Goal: Information Seeking & Learning: Find specific fact

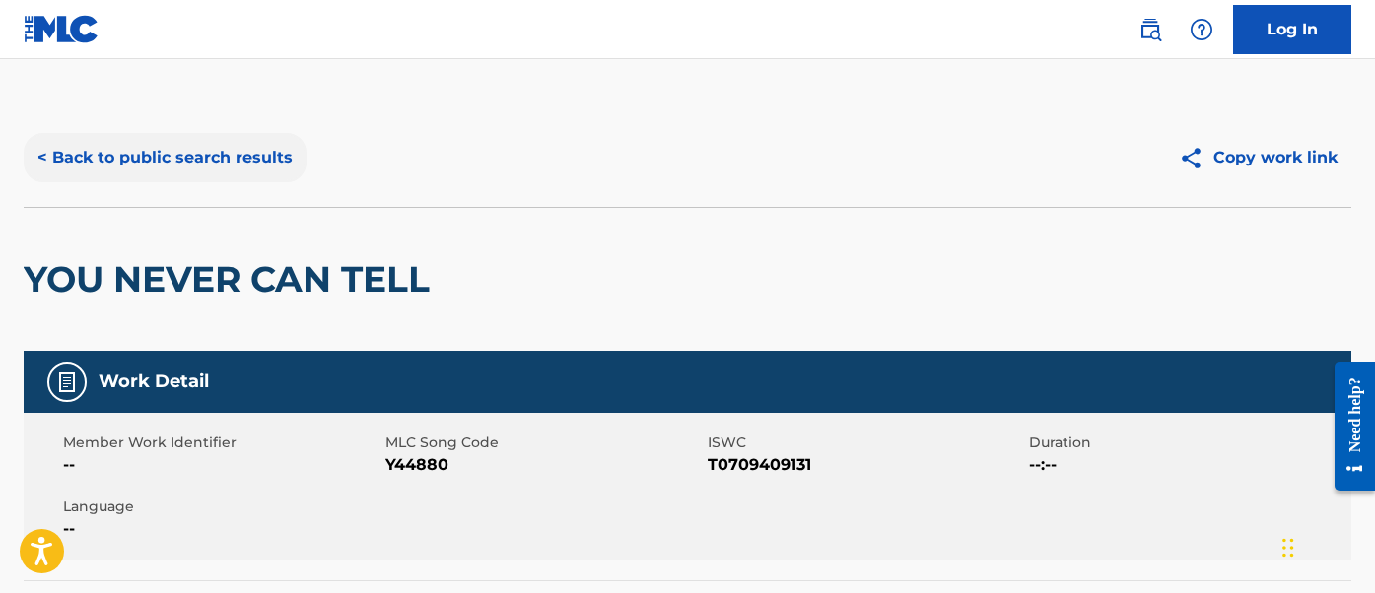
click at [219, 162] on button "< Back to public search results" at bounding box center [165, 157] width 283 height 49
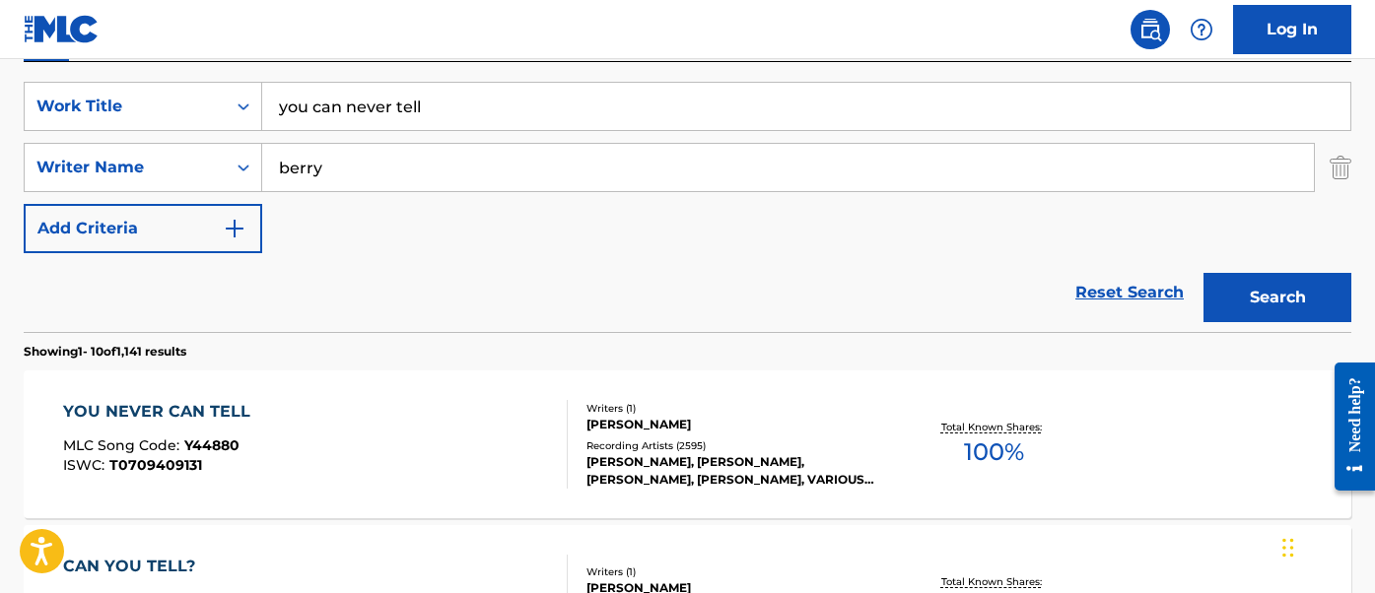
scroll to position [299, 0]
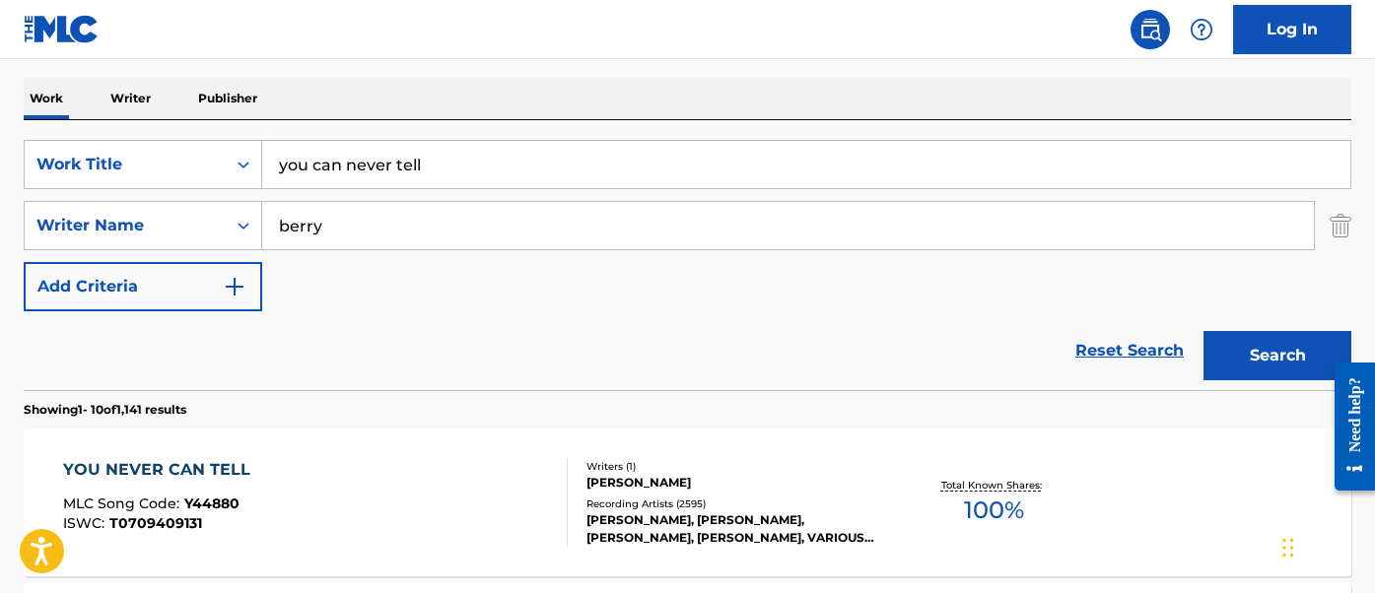
click at [452, 129] on div "SearchWithCriteriaf366a5ab-1f50-442a-9027-b0a72de068cc Work Title you can never…" at bounding box center [688, 255] width 1328 height 270
click at [433, 151] on input "you can never tell" at bounding box center [806, 164] width 1088 height 47
paste input "hawai"
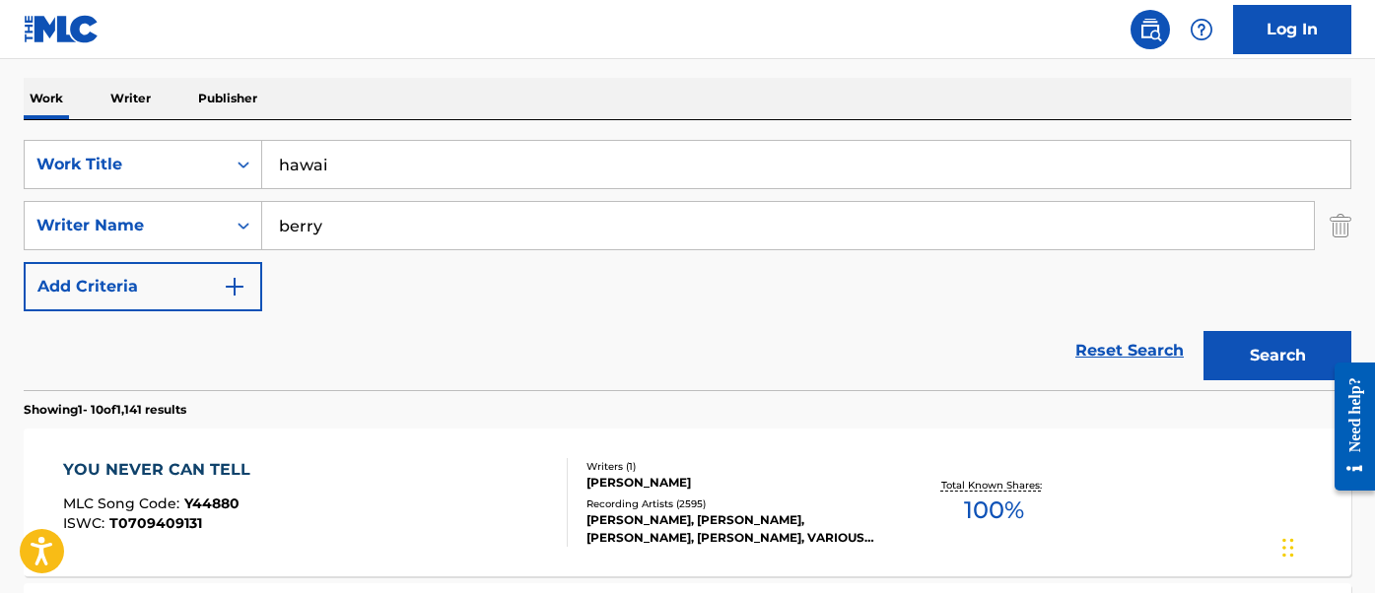
type input "hawai"
click at [334, 222] on input "berry" at bounding box center [788, 225] width 1052 height 47
type input "[PERSON_NAME]"
click at [1203, 331] on button "Search" at bounding box center [1277, 355] width 148 height 49
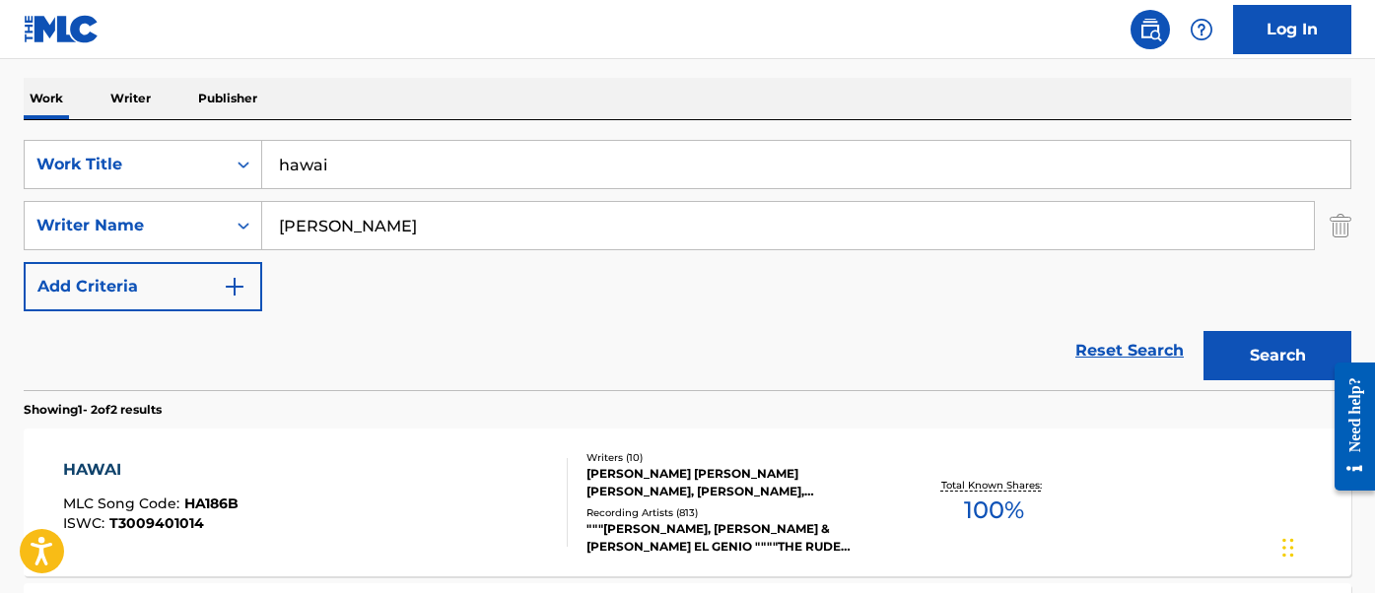
click at [201, 472] on div "HAWAI" at bounding box center [150, 470] width 175 height 24
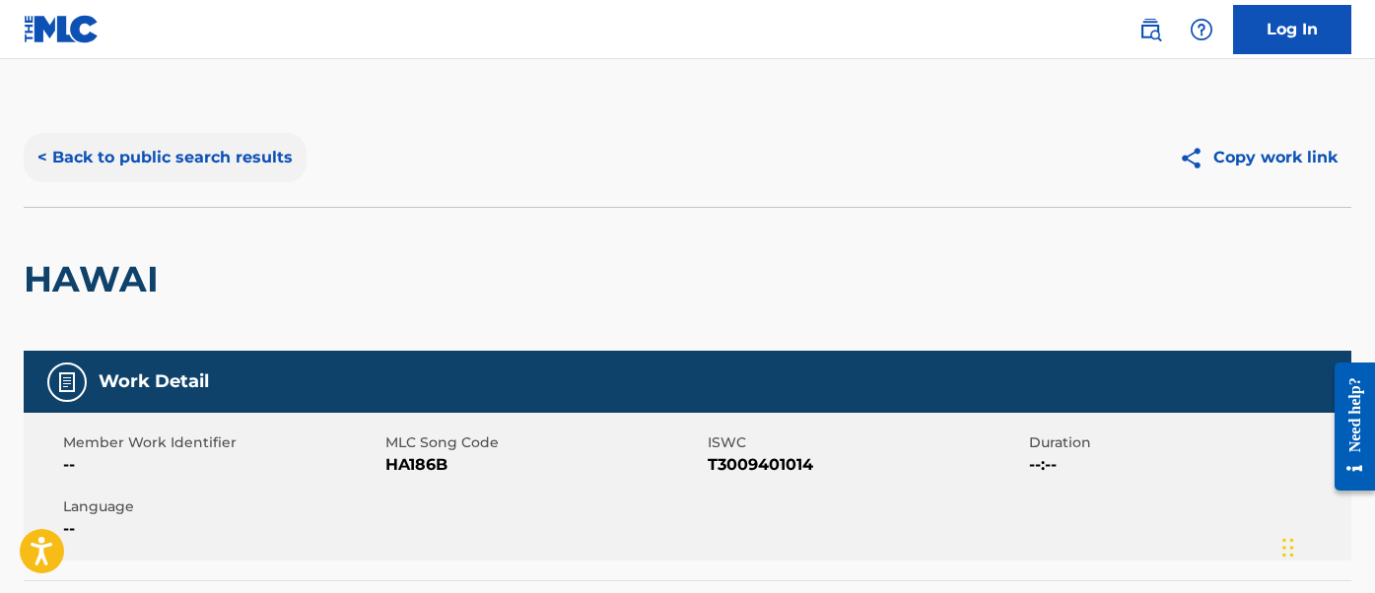
click at [274, 159] on button "< Back to public search results" at bounding box center [165, 157] width 283 height 49
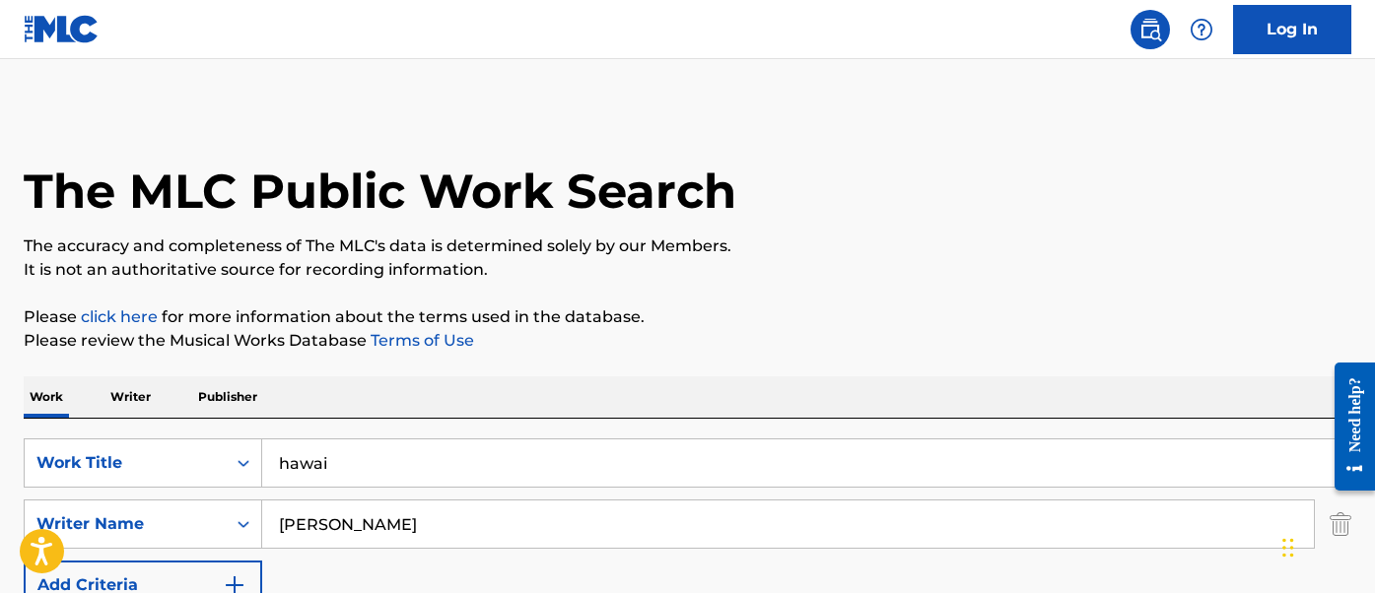
scroll to position [299, 0]
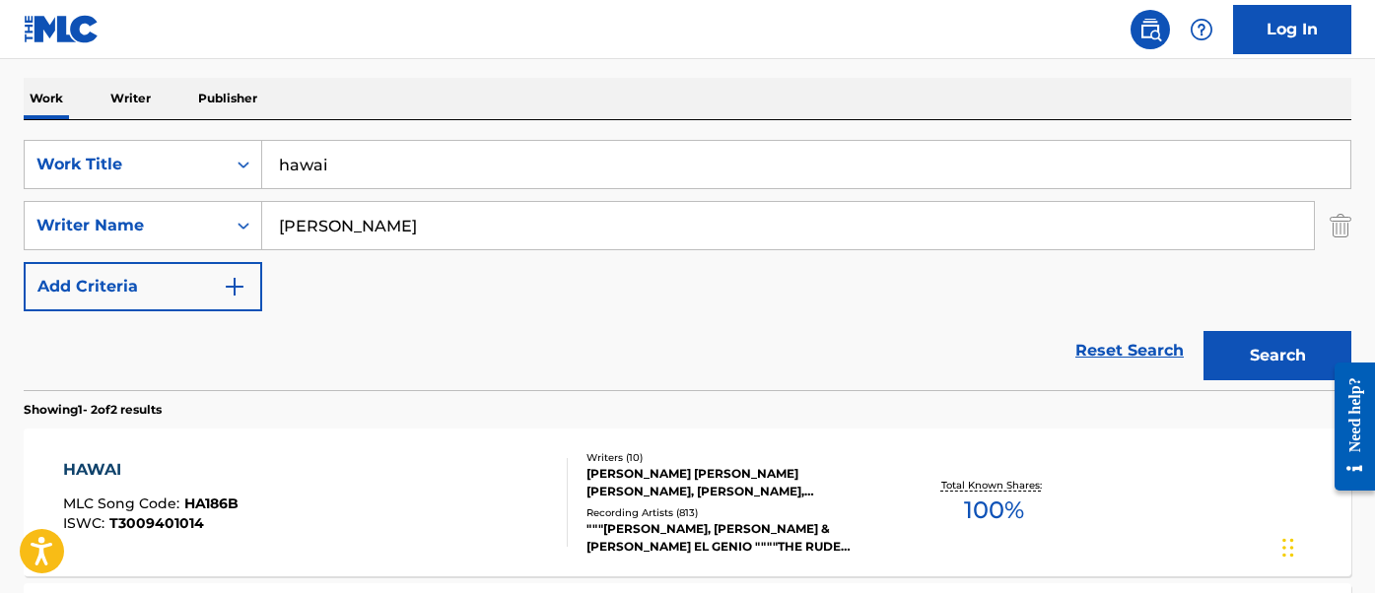
click at [447, 169] on input "hawai" at bounding box center [806, 164] width 1088 height 47
paste input "Corazon"
type input "Corazon"
click at [332, 231] on input "[PERSON_NAME]" at bounding box center [788, 225] width 1052 height 47
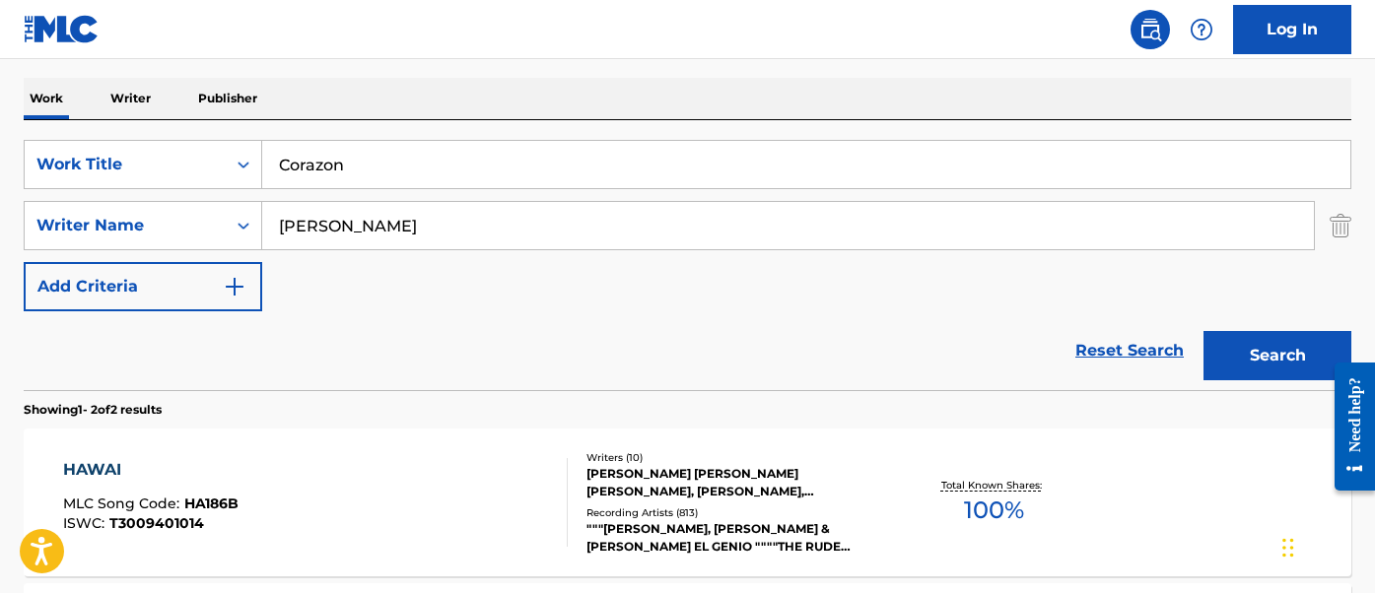
click at [332, 231] on input "[PERSON_NAME]" at bounding box center [788, 225] width 1052 height 47
type input "[PERSON_NAME]"
click at [1203, 331] on button "Search" at bounding box center [1277, 355] width 148 height 49
click at [325, 454] on div "CORAZON MLC Song Code : MVBRFW ISWC : T2102799356 Writers ( 6 ) [PERSON_NAME] D…" at bounding box center [688, 503] width 1328 height 148
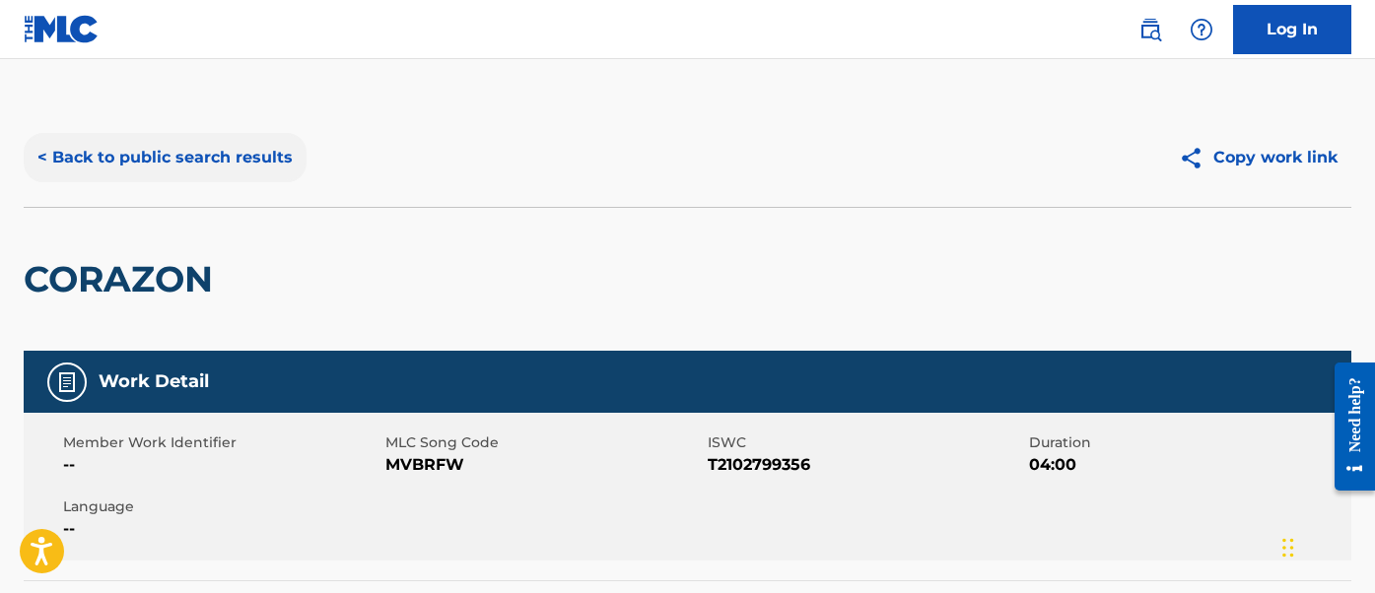
click at [223, 171] on button "< Back to public search results" at bounding box center [165, 157] width 283 height 49
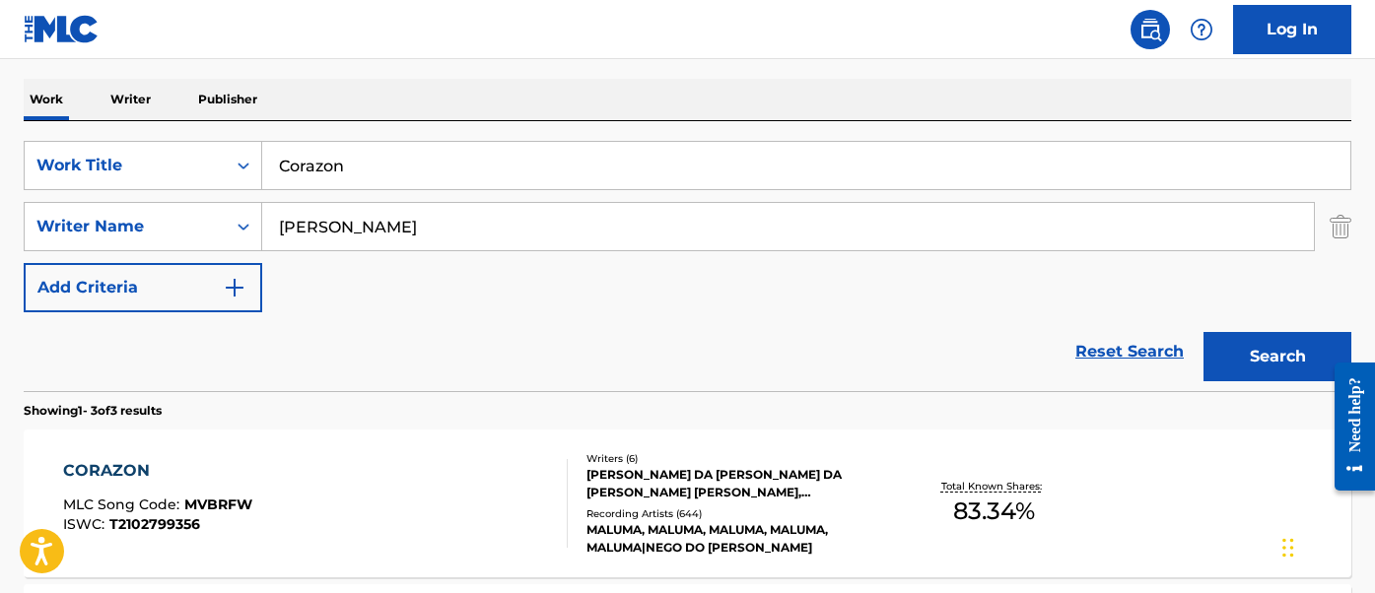
click at [519, 168] on input "Corazon" at bounding box center [806, 165] width 1088 height 47
paste input "Felices"
type input "Felices"
click at [294, 228] on input "[PERSON_NAME]" at bounding box center [788, 226] width 1052 height 47
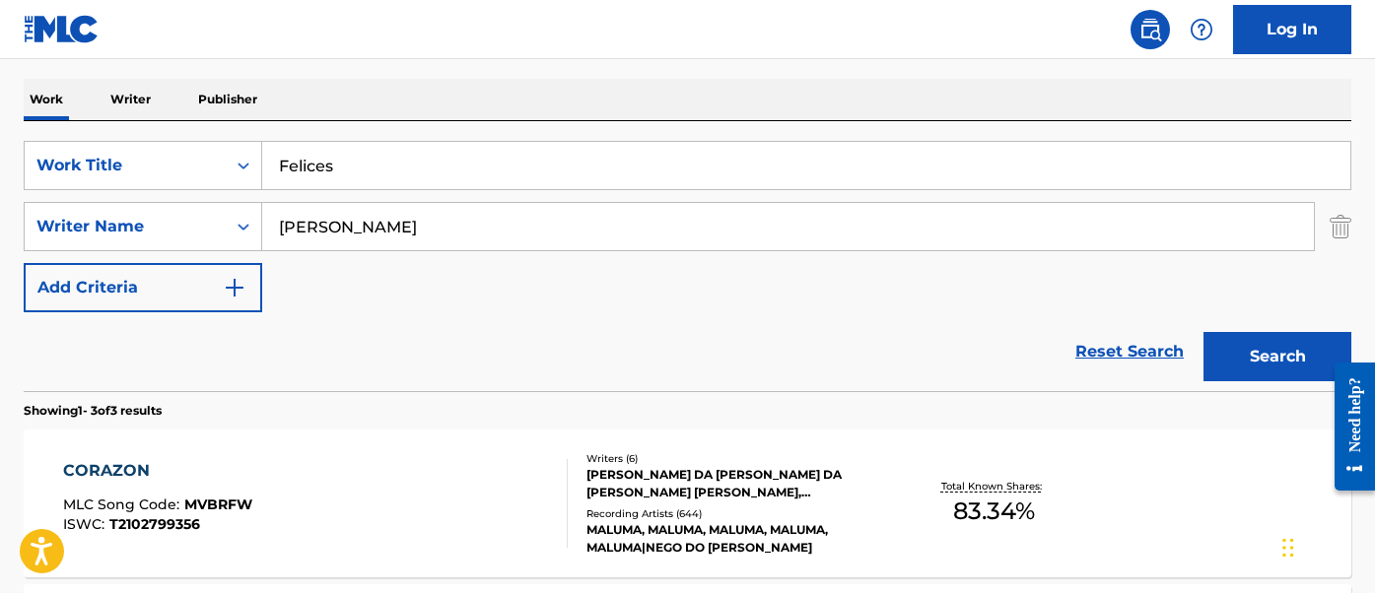
click at [294, 228] on input "[PERSON_NAME]" at bounding box center [788, 226] width 1052 height 47
type input "[PERSON_NAME]"
click at [1203, 332] on button "Search" at bounding box center [1277, 356] width 148 height 49
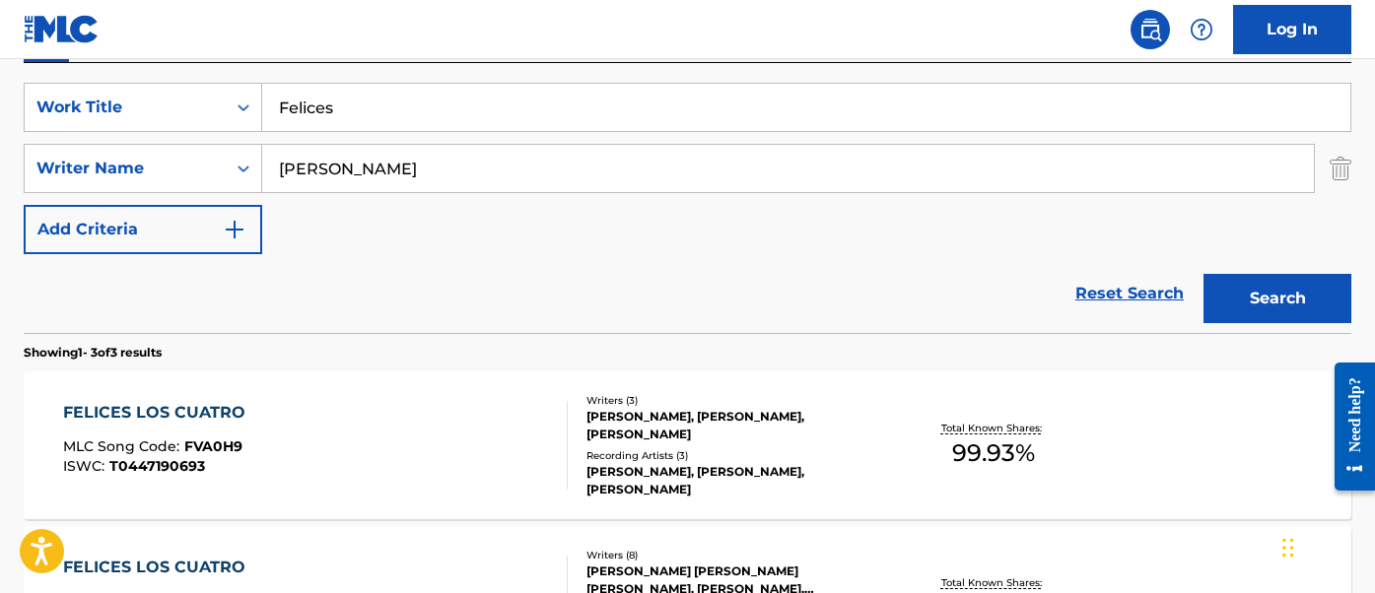
scroll to position [390, 0]
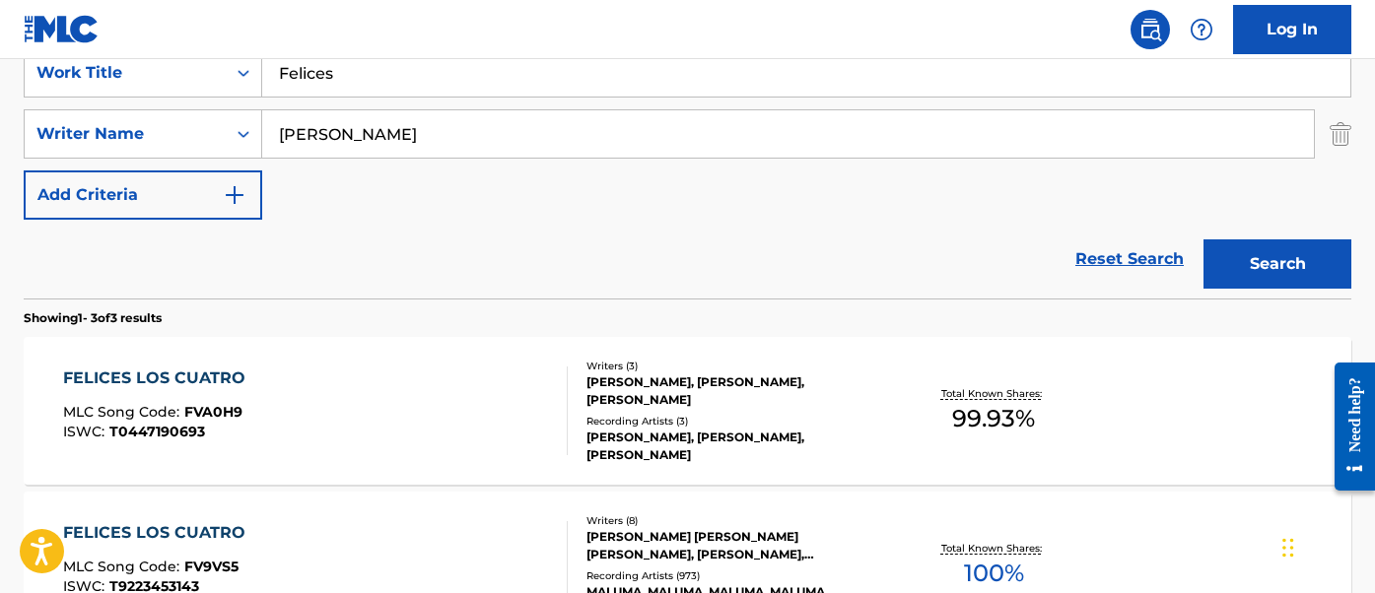
click at [403, 359] on div "FELICES LOS CUATRO MLC Song Code : FVA0H9 ISWC : T0447190693 Writers ( 3 ) [PER…" at bounding box center [688, 411] width 1328 height 148
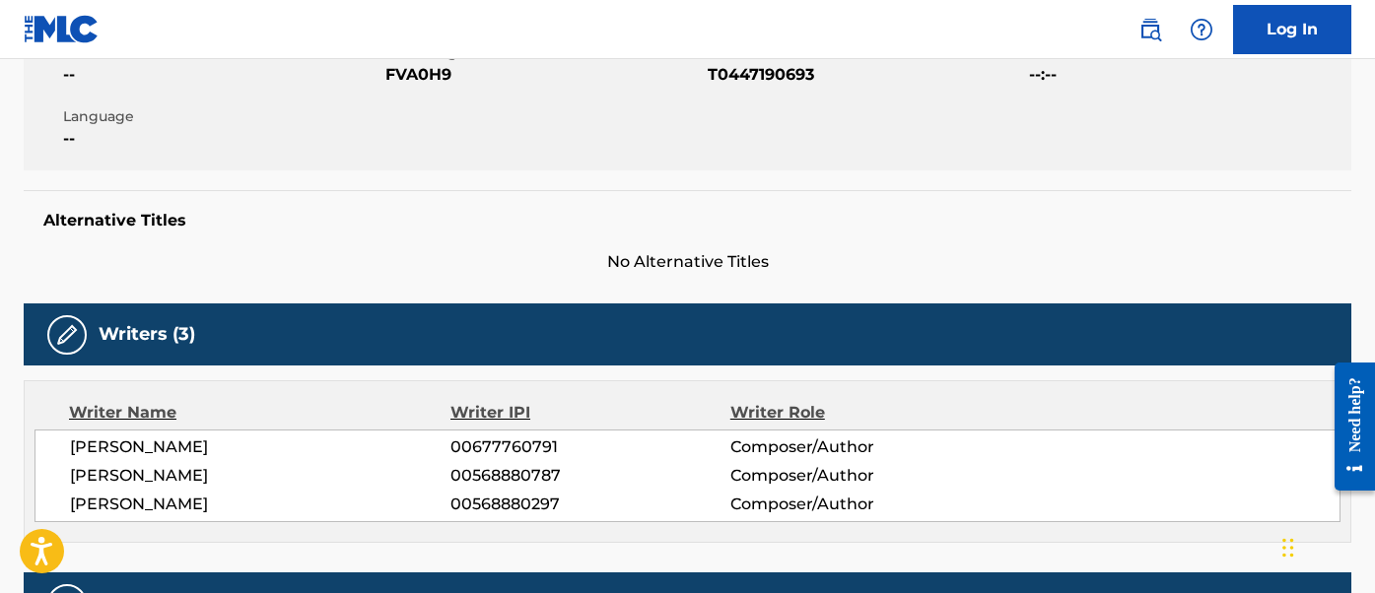
scroll to position [499, 0]
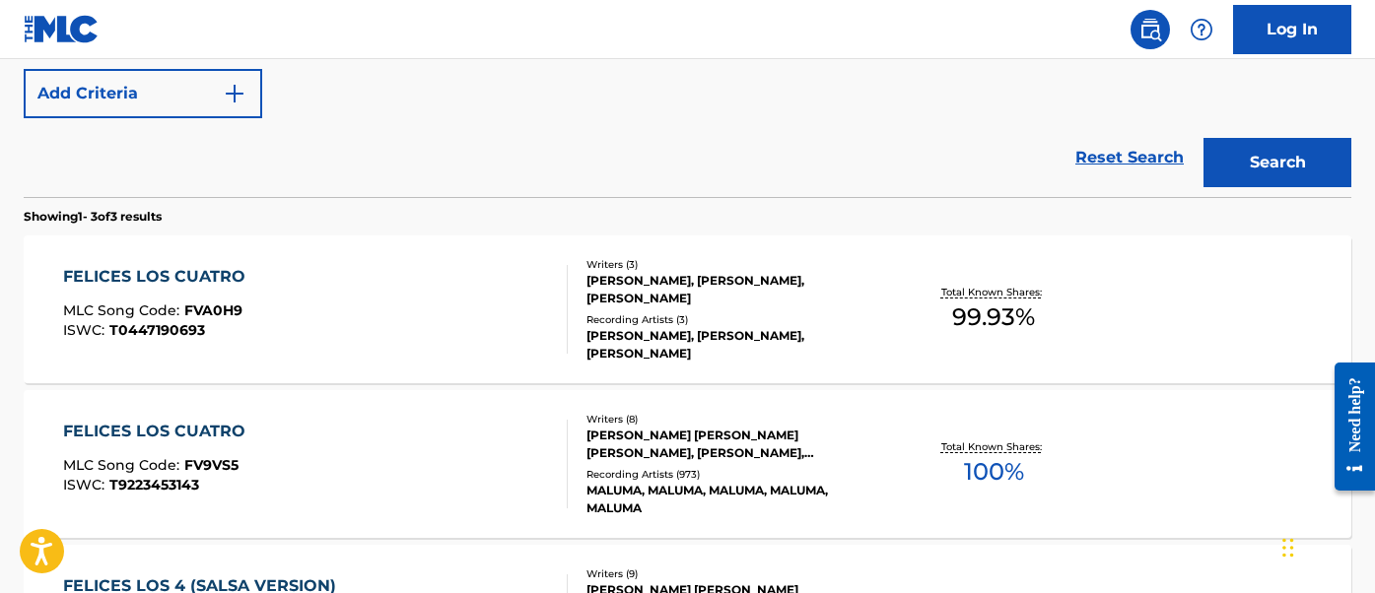
scroll to position [509, 0]
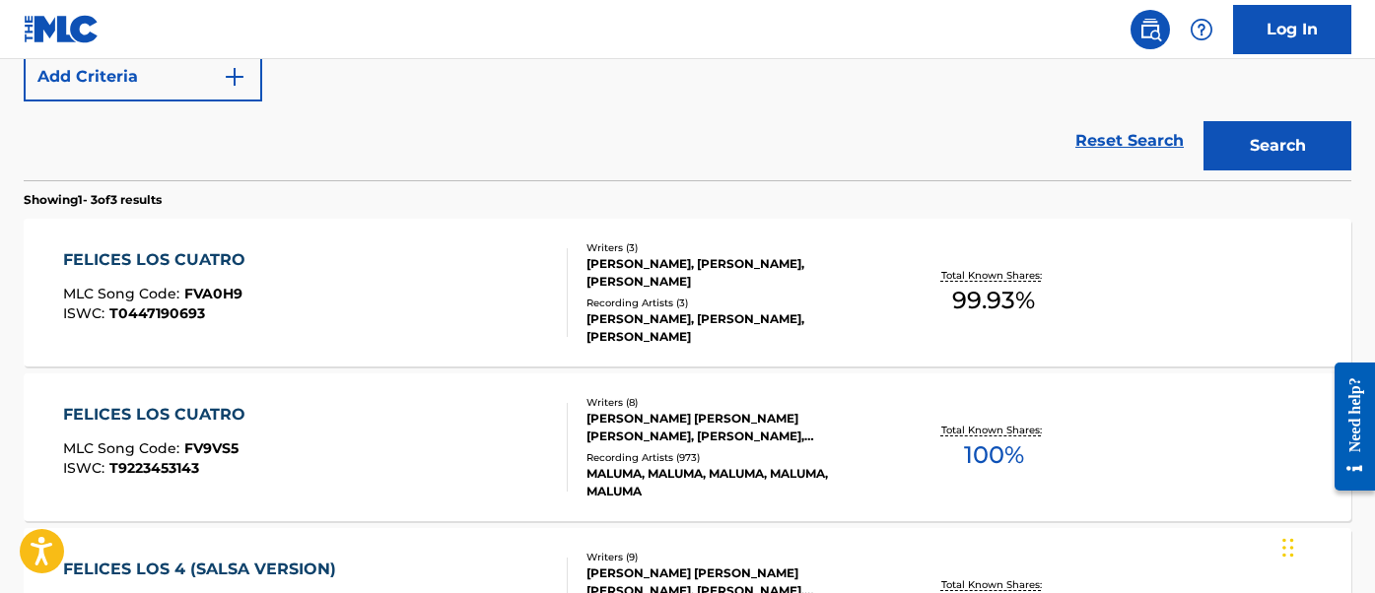
click at [331, 410] on div "FELICES LOS CUATRO MLC Song Code : FV9VS5 ISWC : T9223453143" at bounding box center [315, 447] width 505 height 89
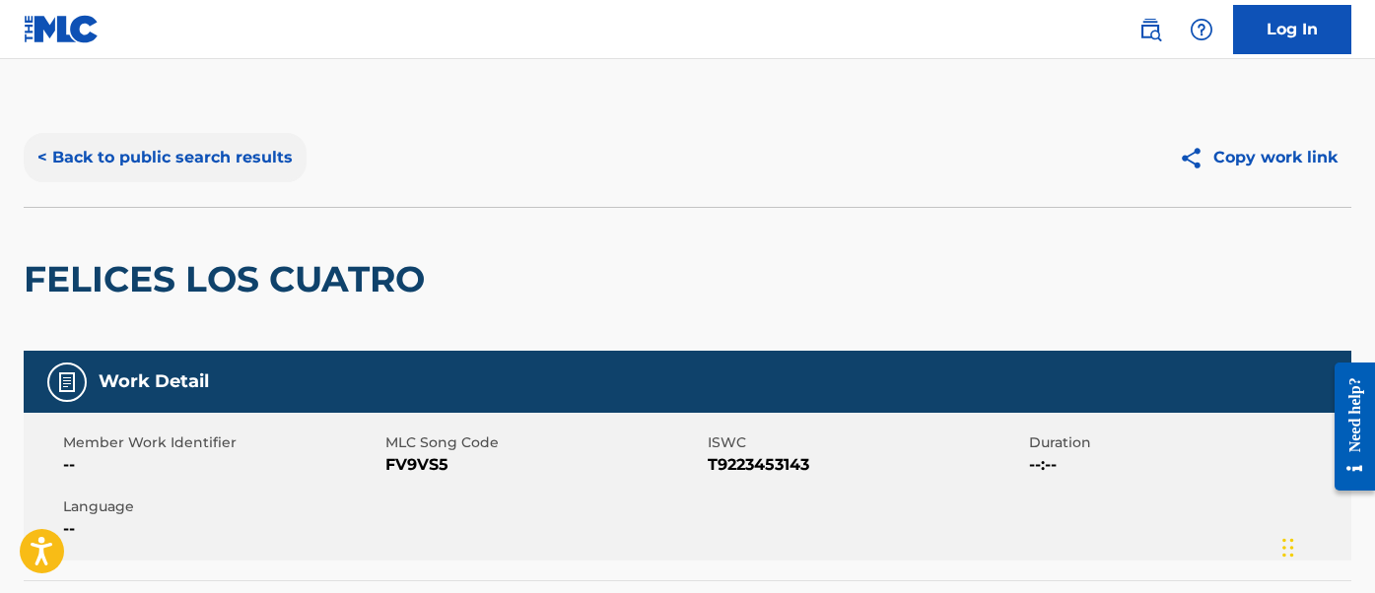
click at [219, 135] on button "< Back to public search results" at bounding box center [165, 157] width 283 height 49
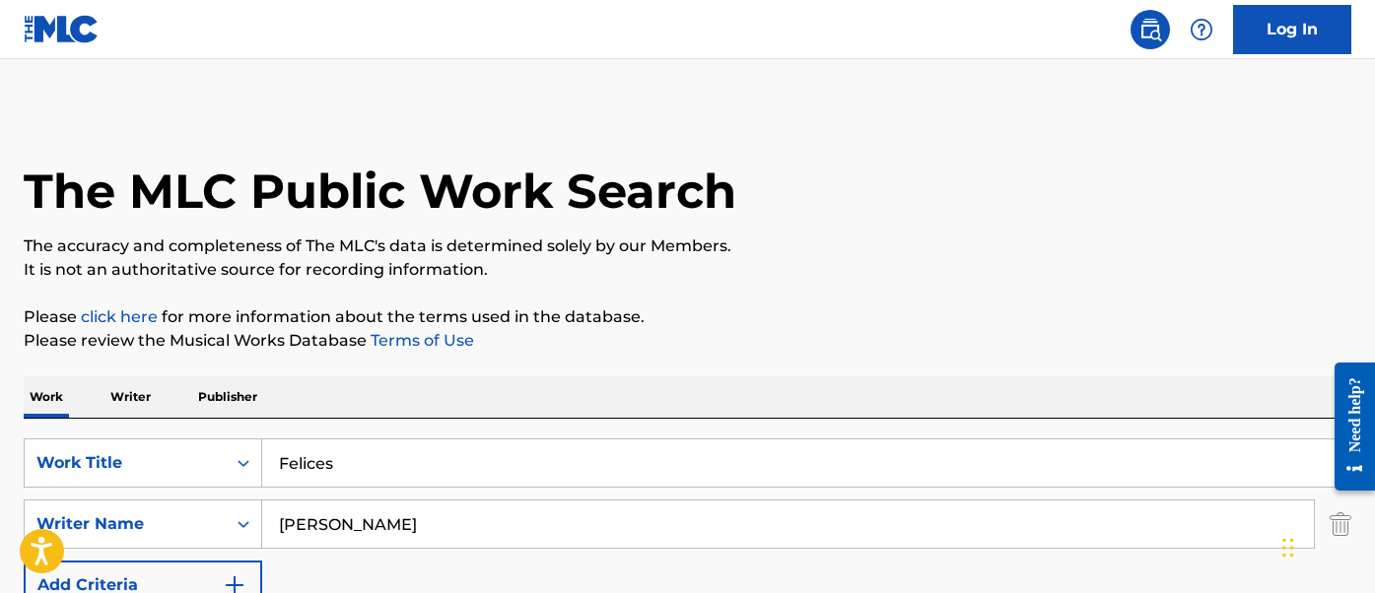
click at [329, 479] on input "Felices" at bounding box center [806, 463] width 1088 height 47
paste input "Chantaje"
type input "Chantaje"
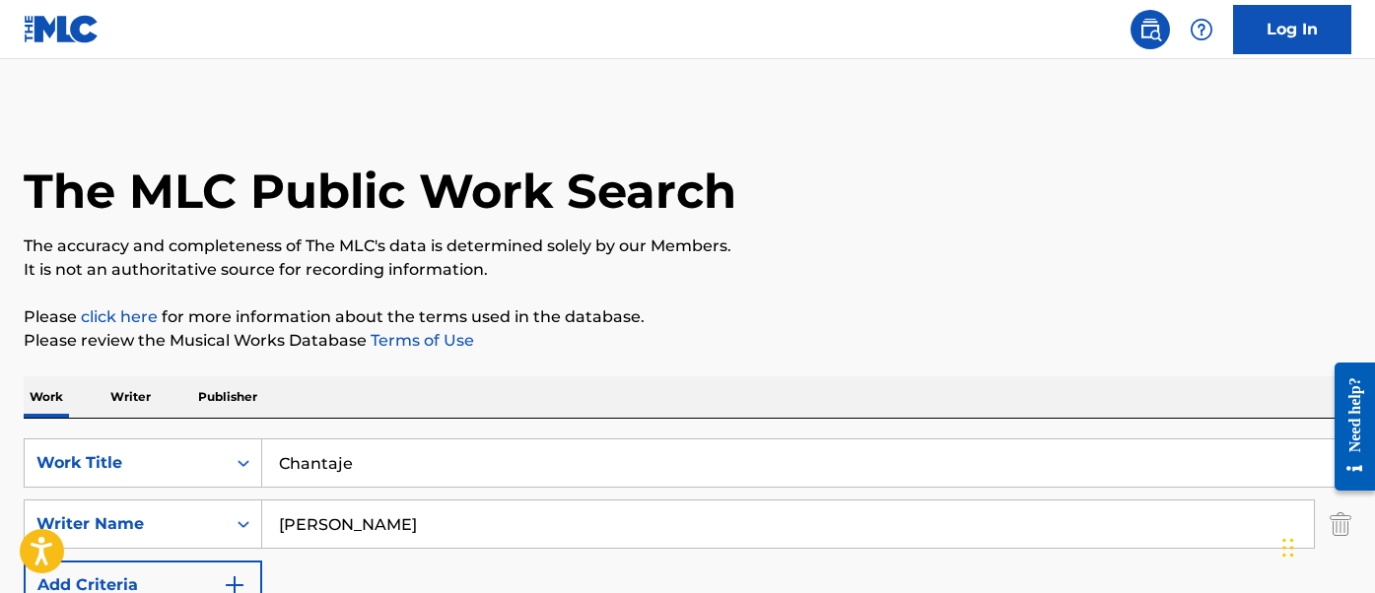
click at [332, 508] on input "[PERSON_NAME]" at bounding box center [788, 524] width 1052 height 47
type input "[PERSON_NAME]"
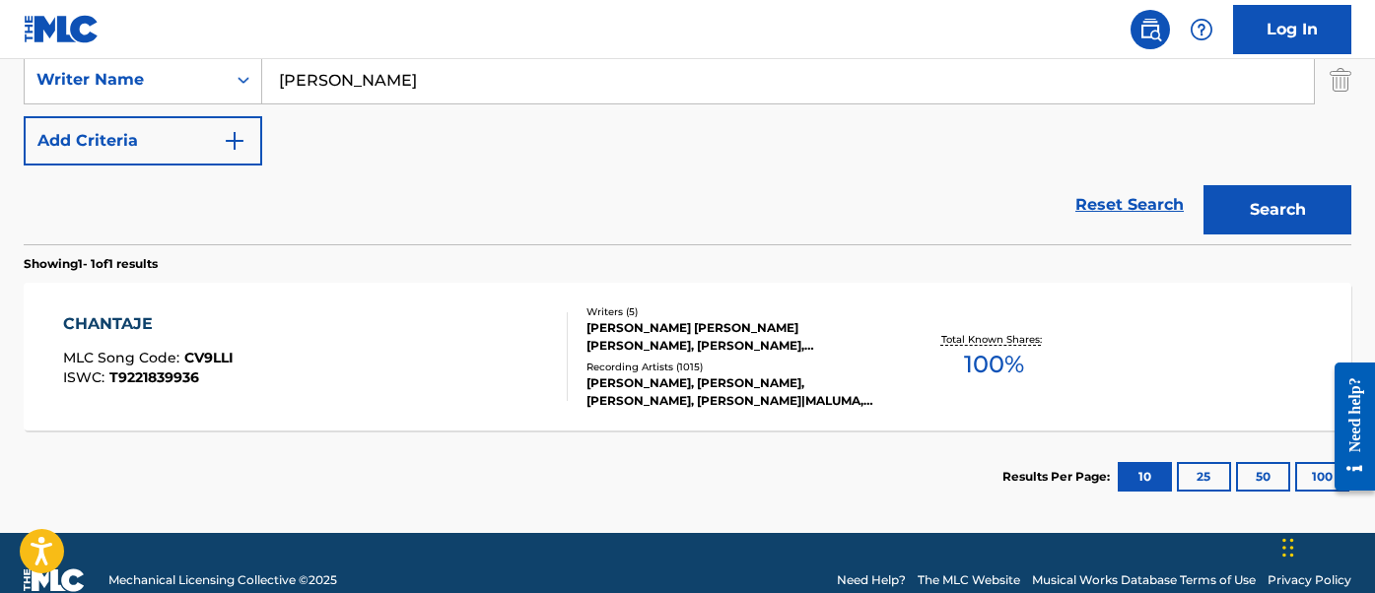
scroll to position [457, 0]
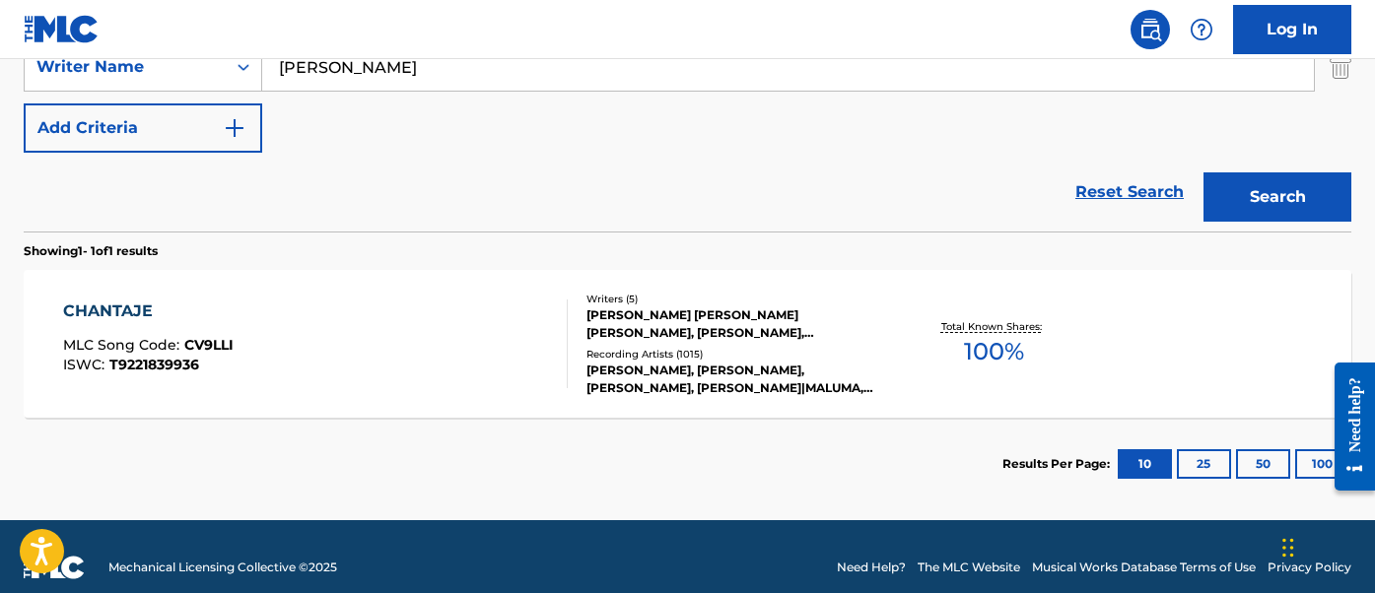
click at [420, 352] on div "CHANTAJE MLC Song Code : CV9LLI ISWC : T9221839936" at bounding box center [315, 344] width 505 height 89
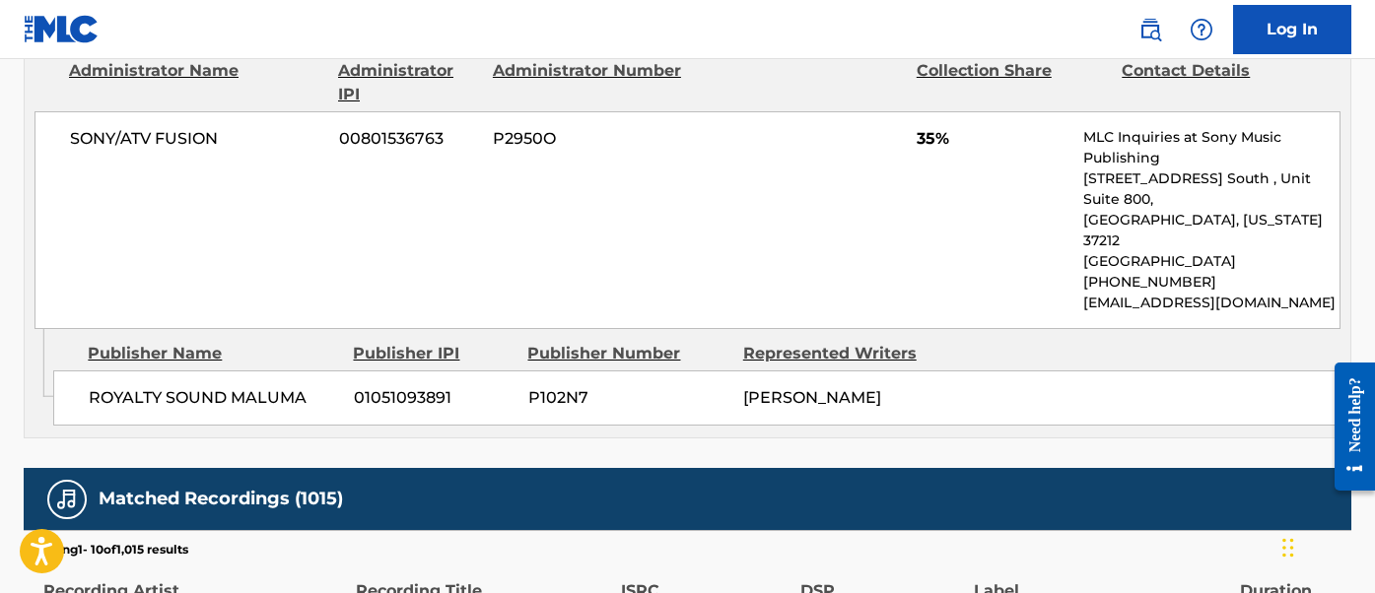
scroll to position [3015, 0]
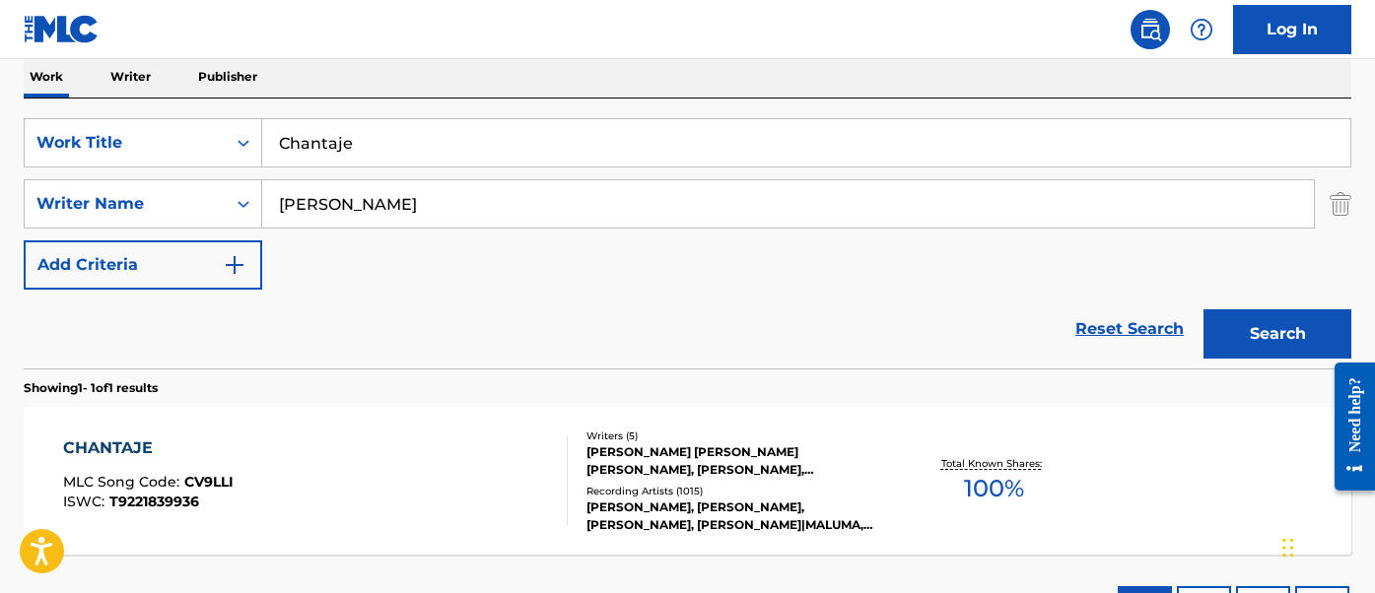
scroll to position [99, 0]
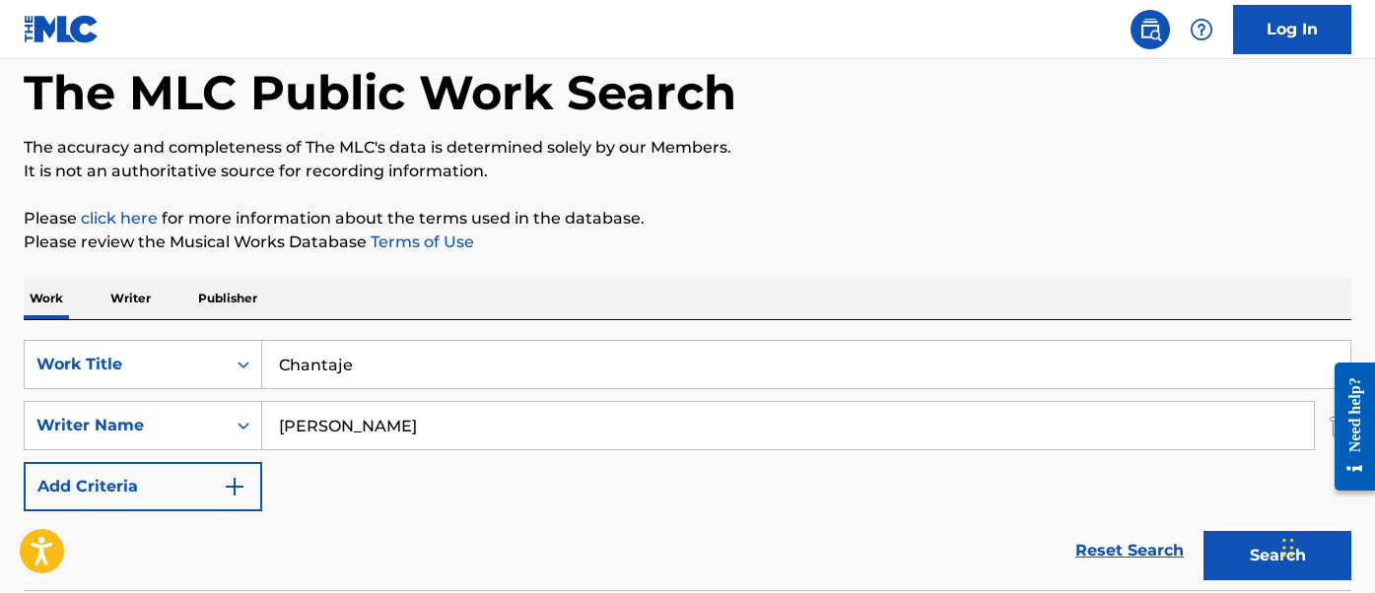
click at [333, 363] on input "Chantaje" at bounding box center [806, 364] width 1088 height 47
paste input "Bronceador"
type input "Bronceador"
click at [305, 441] on input "[PERSON_NAME]" at bounding box center [788, 425] width 1052 height 47
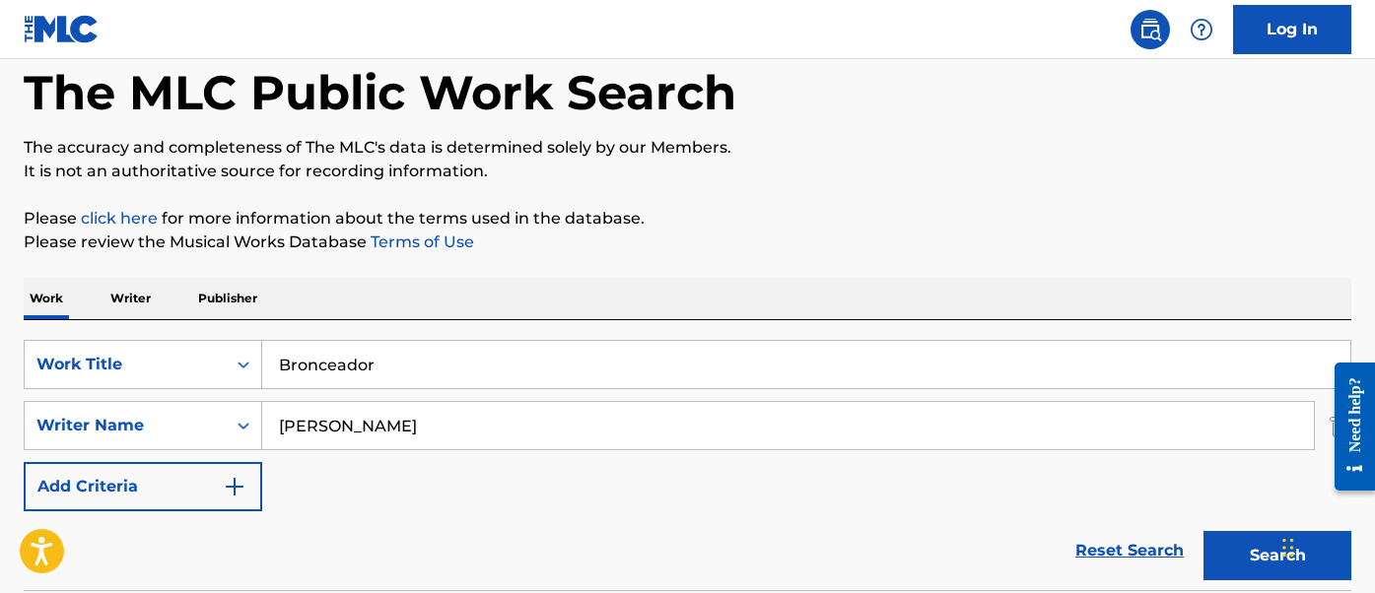
click at [305, 441] on input "[PERSON_NAME]" at bounding box center [788, 425] width 1052 height 47
type input "[PERSON_NAME]"
click at [1203, 531] on button "Search" at bounding box center [1277, 555] width 148 height 49
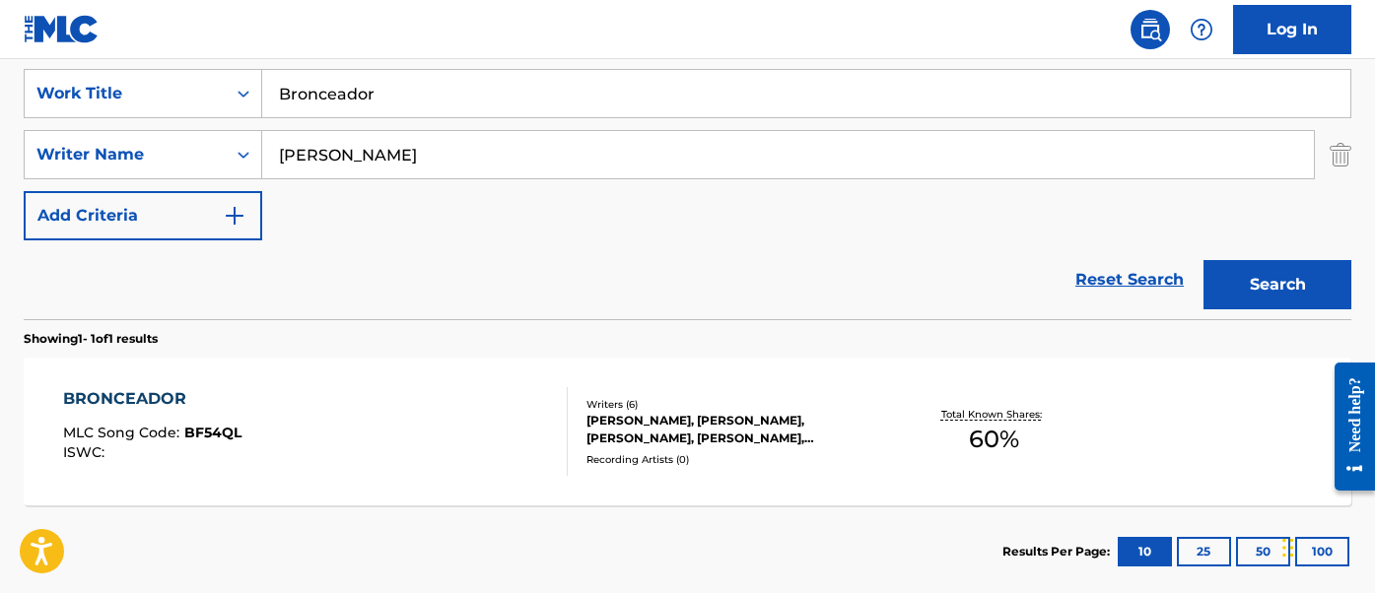
scroll to position [479, 0]
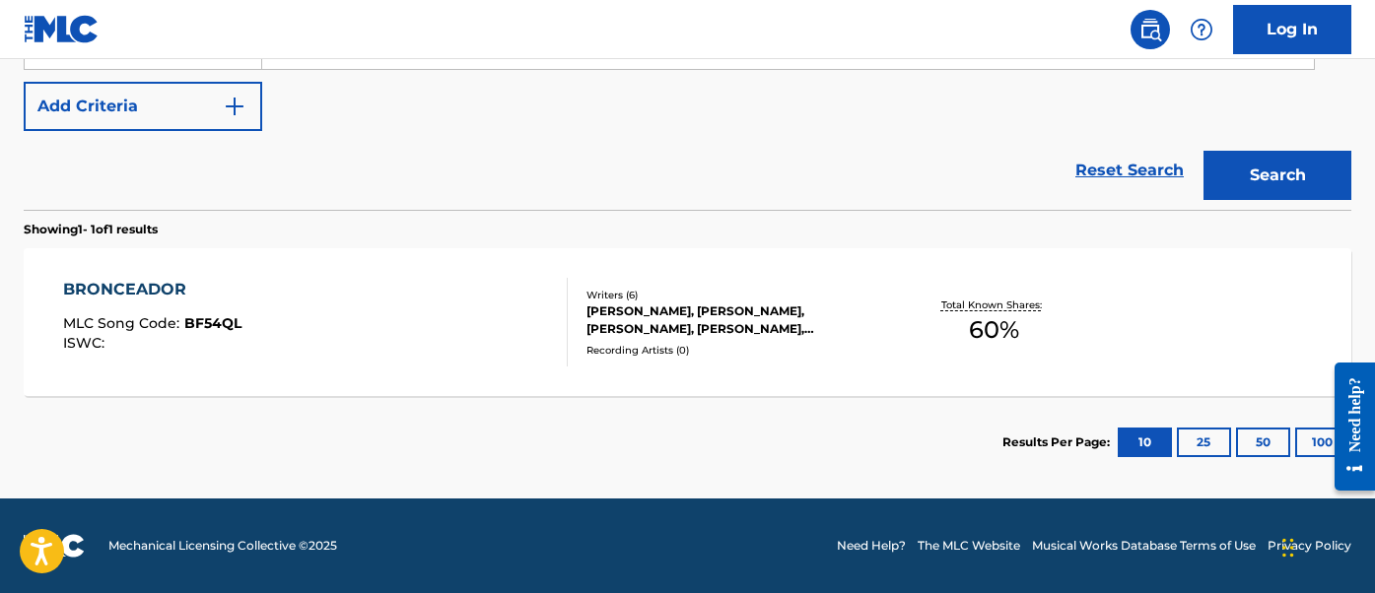
click at [220, 278] on div "BRONCEADOR" at bounding box center [152, 290] width 178 height 24
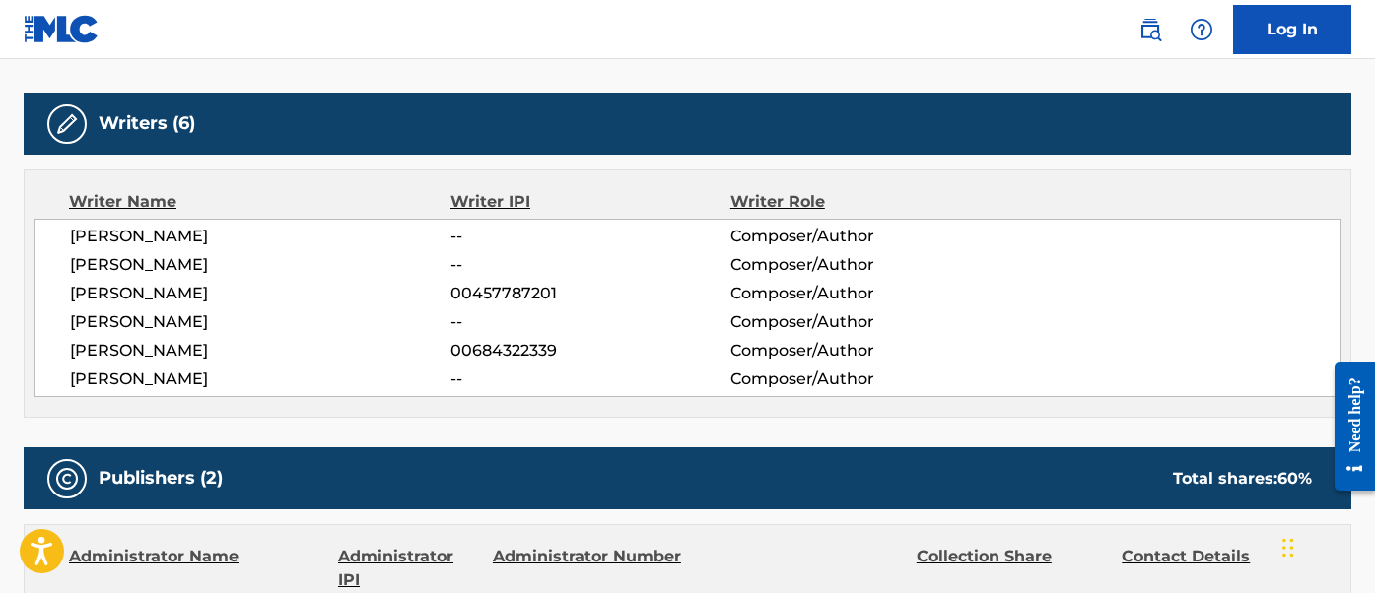
scroll to position [594, 0]
